Goal: Task Accomplishment & Management: Manage account settings

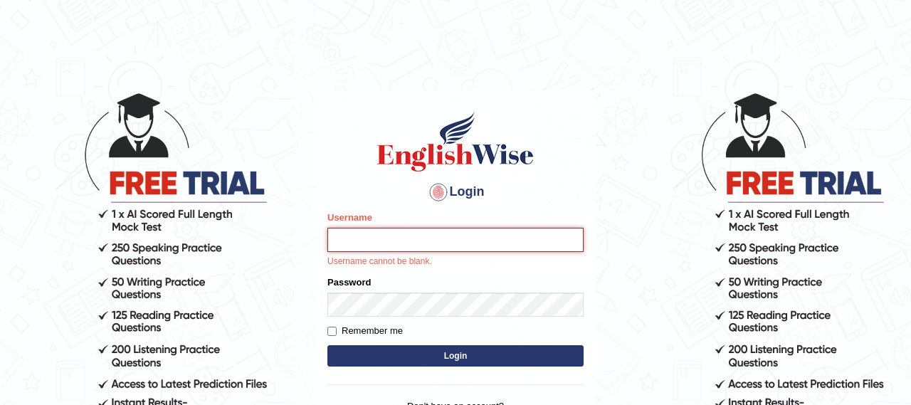
click at [446, 246] on input "Username" at bounding box center [455, 240] width 256 height 24
